Goal: Check status: Check status

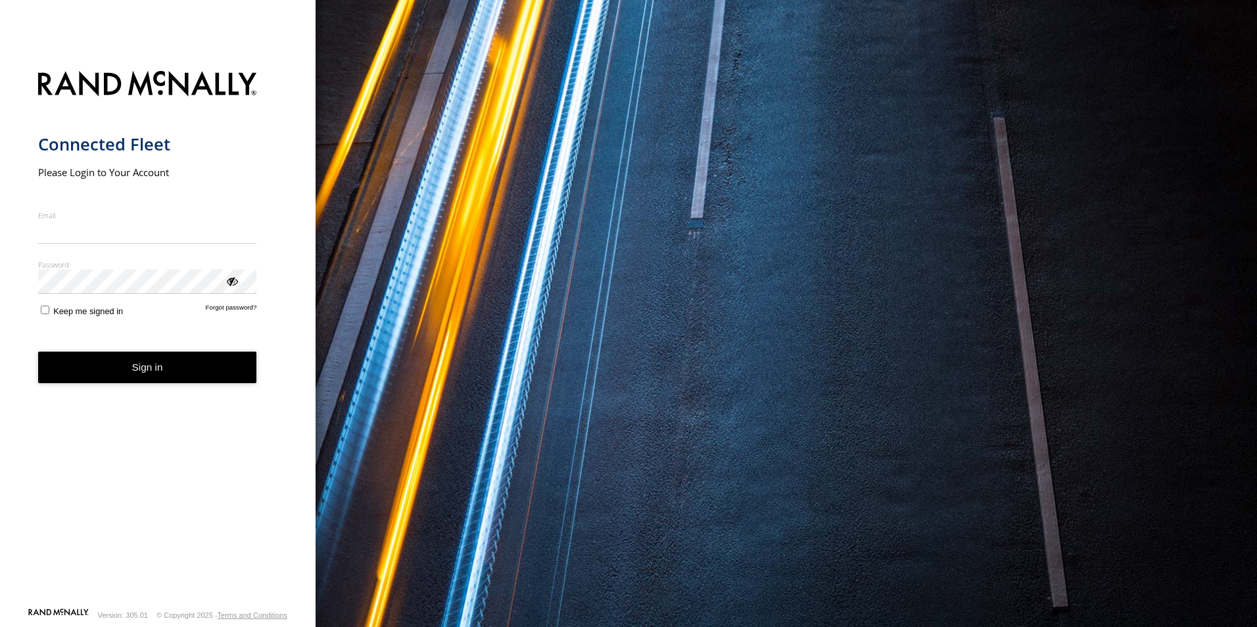
click at [108, 237] on input "Email" at bounding box center [147, 232] width 219 height 24
type input "**********"
click at [125, 366] on button "Sign in" at bounding box center [147, 368] width 219 height 32
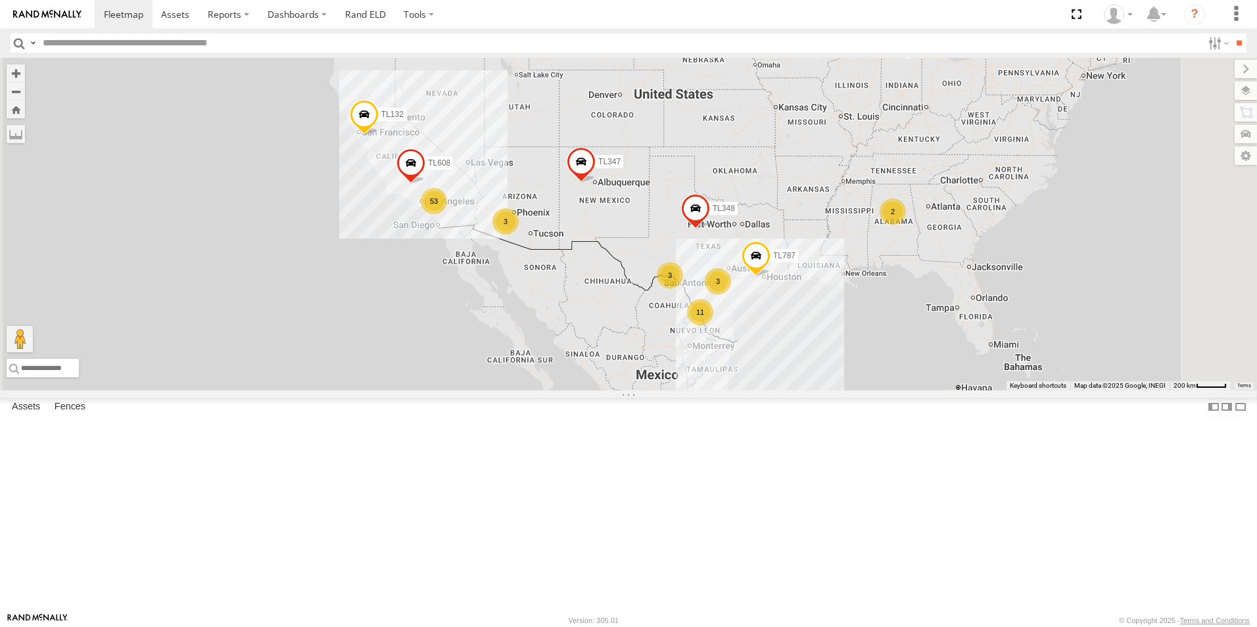
click at [731, 295] on div "3" at bounding box center [718, 281] width 26 height 26
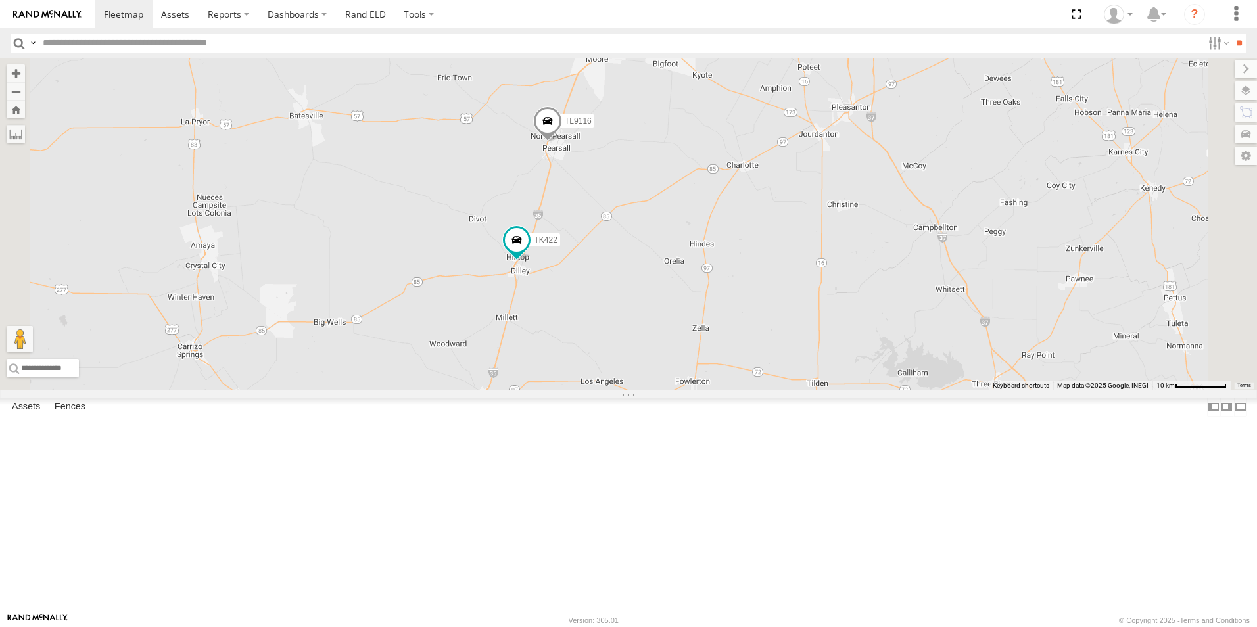
drag, startPoint x: 857, startPoint y: 462, endPoint x: 947, endPoint y: 220, distance: 257.5
click at [947, 220] on div "TL348 TL132 TL787 TL347 TL608 TK422 2 TL9116" at bounding box center [628, 224] width 1257 height 333
click at [529, 252] on span at bounding box center [517, 240] width 24 height 24
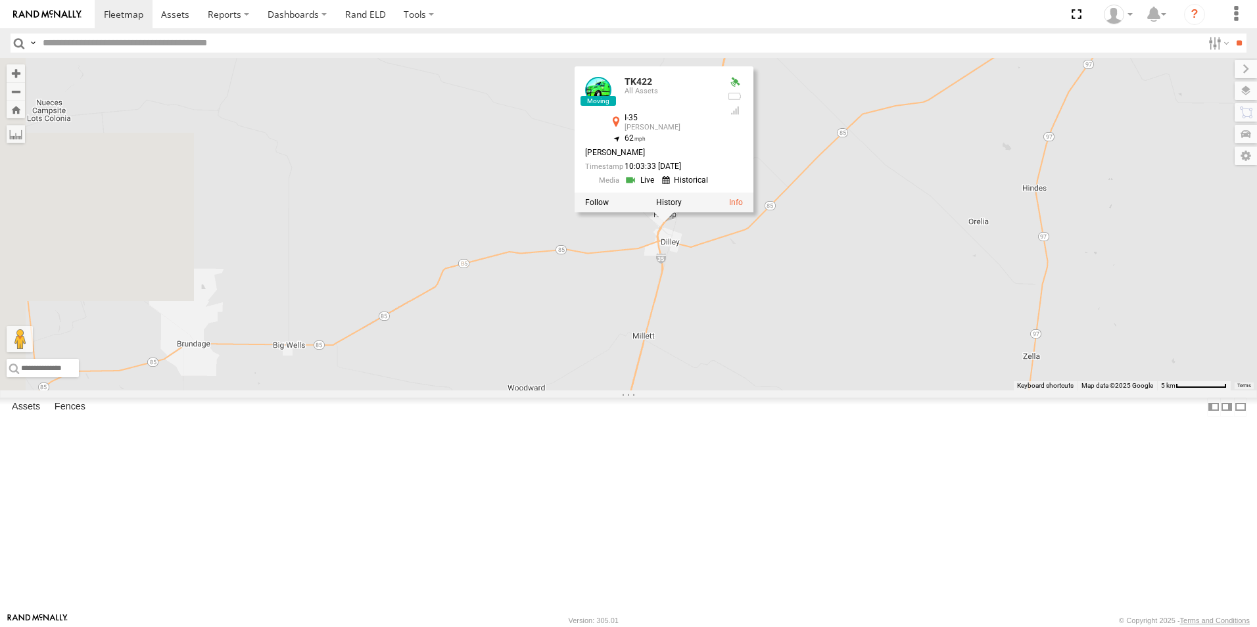
drag, startPoint x: 711, startPoint y: 410, endPoint x: 886, endPoint y: 414, distance: 174.9
click at [886, 391] on div "TL348 TL132 TL787 TL347 TL608 TK422 TL9116 TK422 All Assets I-35 [PERSON_NAME] …" at bounding box center [628, 224] width 1257 height 333
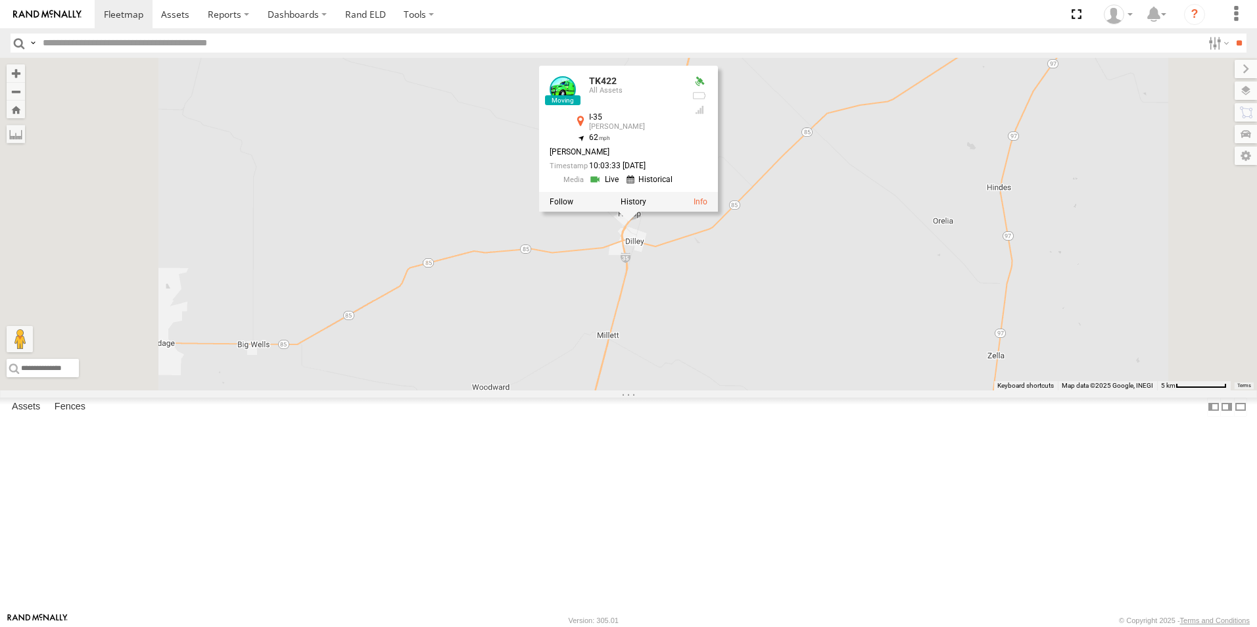
drag, startPoint x: 840, startPoint y: 341, endPoint x: 850, endPoint y: 407, distance: 67.1
click at [850, 391] on div "TL348 TL132 TL787 TL347 TL608 TK422 TL9116 TK422 All Assets I-35 [PERSON_NAME] …" at bounding box center [628, 224] width 1257 height 333
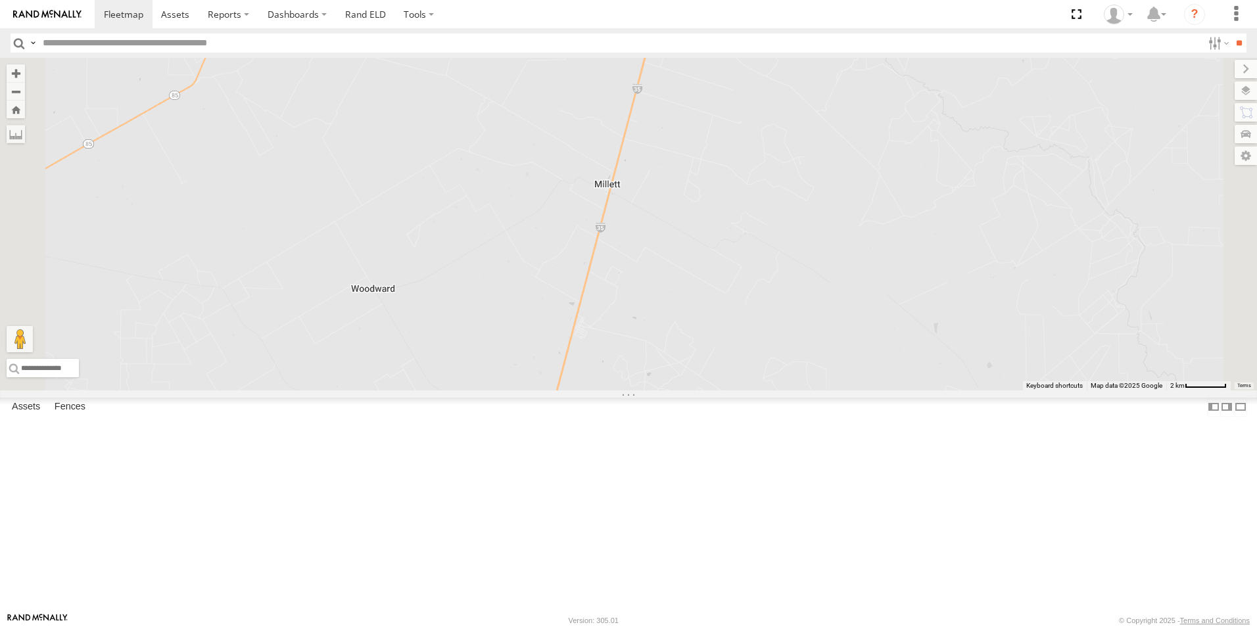
drag, startPoint x: 795, startPoint y: 502, endPoint x: 873, endPoint y: 309, distance: 208.5
click at [873, 309] on div "TL348 TL132 TL787 TL347 TL608 TK422 TL9116 TK422 All Assets I-35 [PERSON_NAME] …" at bounding box center [628, 224] width 1257 height 333
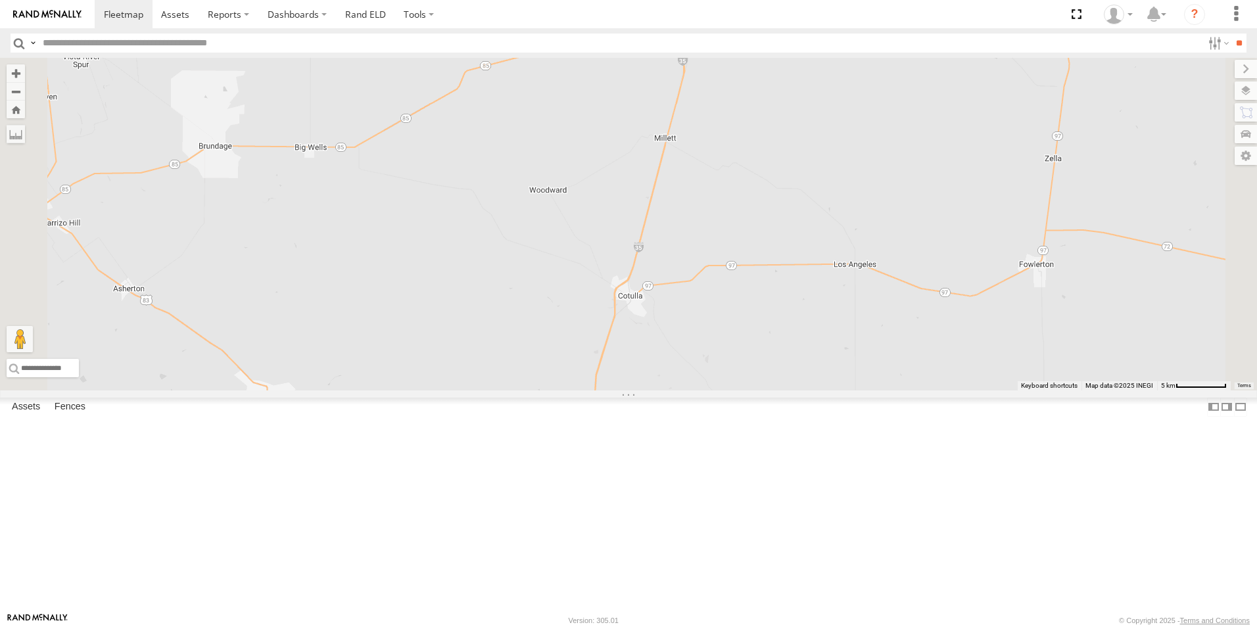
drag, startPoint x: 871, startPoint y: 426, endPoint x: 878, endPoint y: 370, distance: 56.3
click at [878, 370] on div "TL348 TL132 TL787 TL347 TL608 TK422 TL9116 TK422 All Assets I-35 [PERSON_NAME] …" at bounding box center [628, 224] width 1257 height 333
